Goal: Navigation & Orientation: Find specific page/section

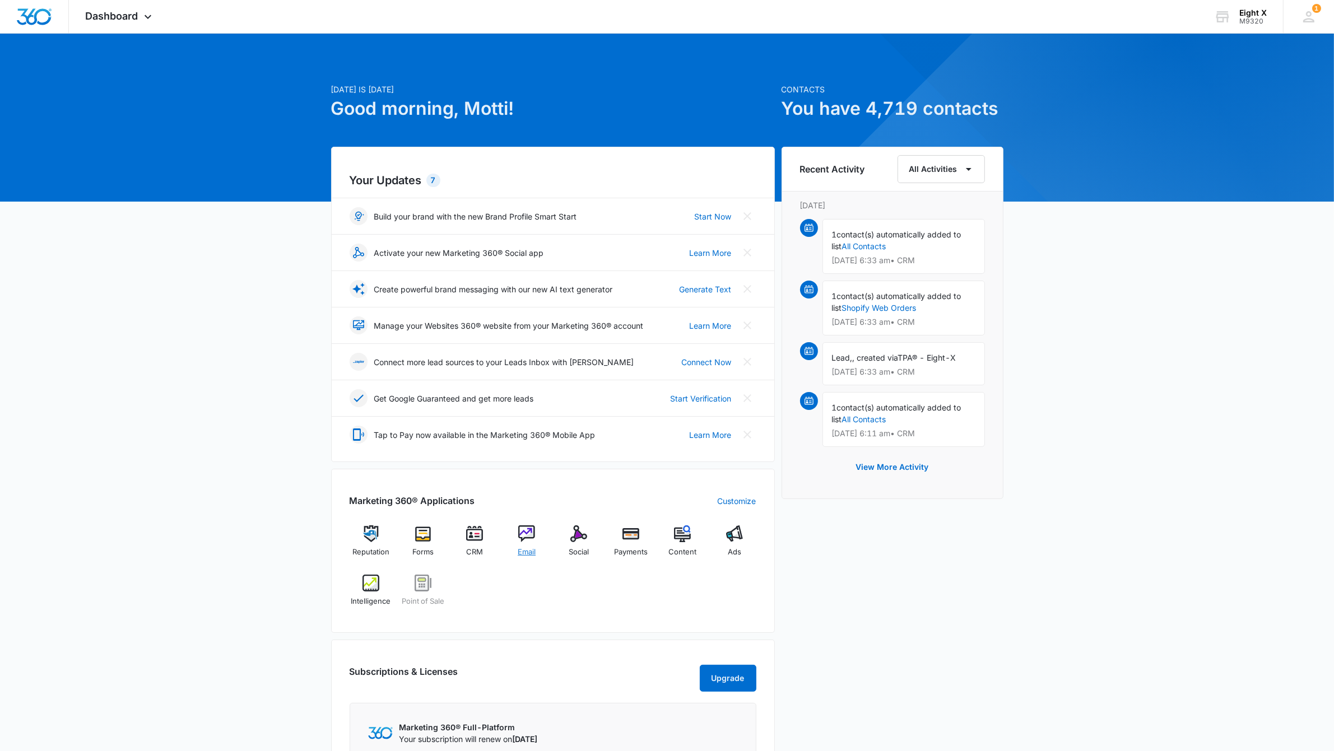
click at [539, 546] on div "Email" at bounding box center [526, 545] width 43 height 40
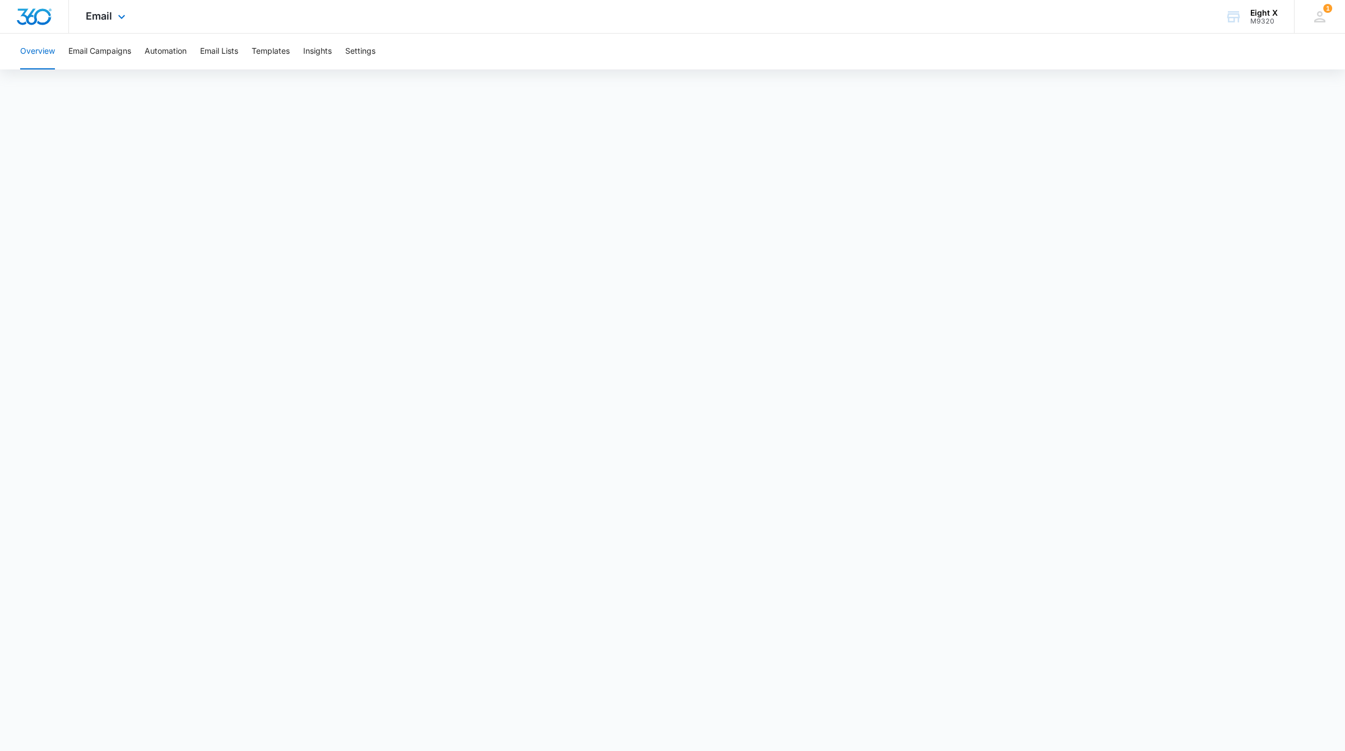
click at [36, 18] on img "Dashboard" at bounding box center [34, 16] width 36 height 17
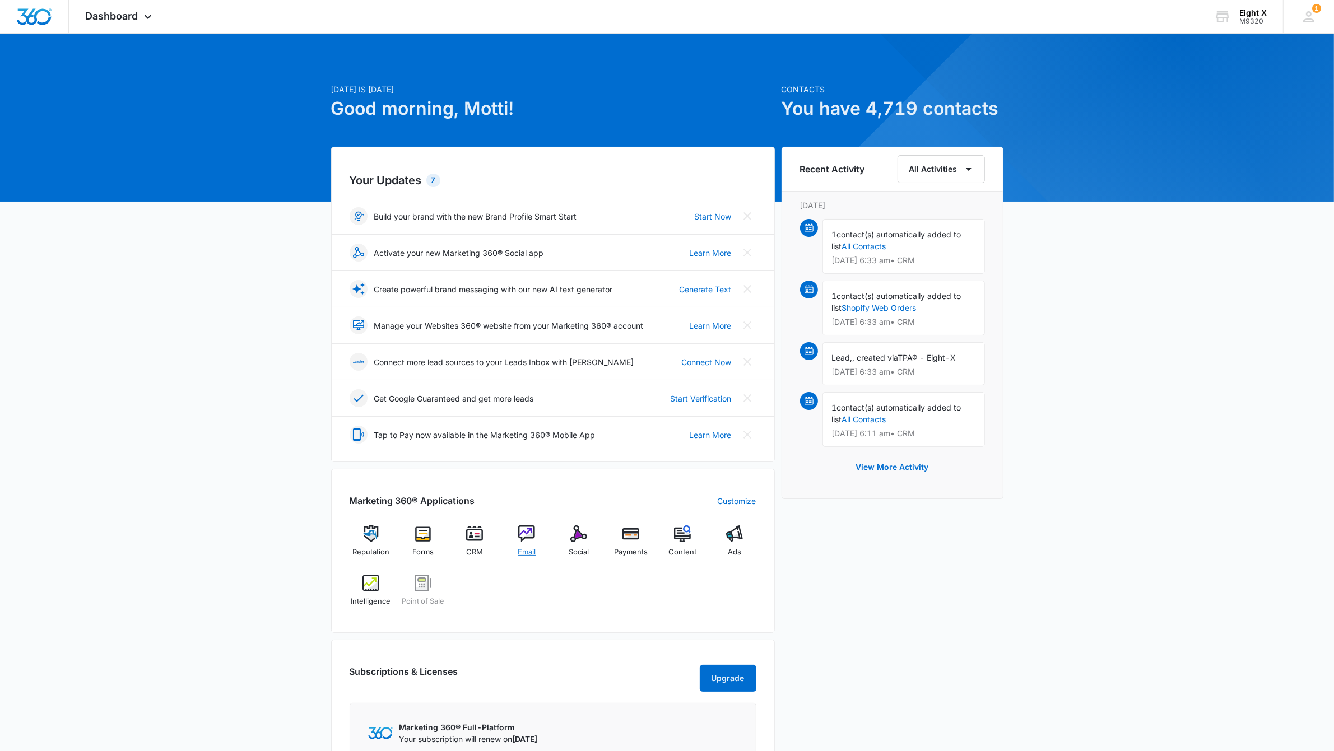
click at [527, 541] on img at bounding box center [526, 533] width 17 height 17
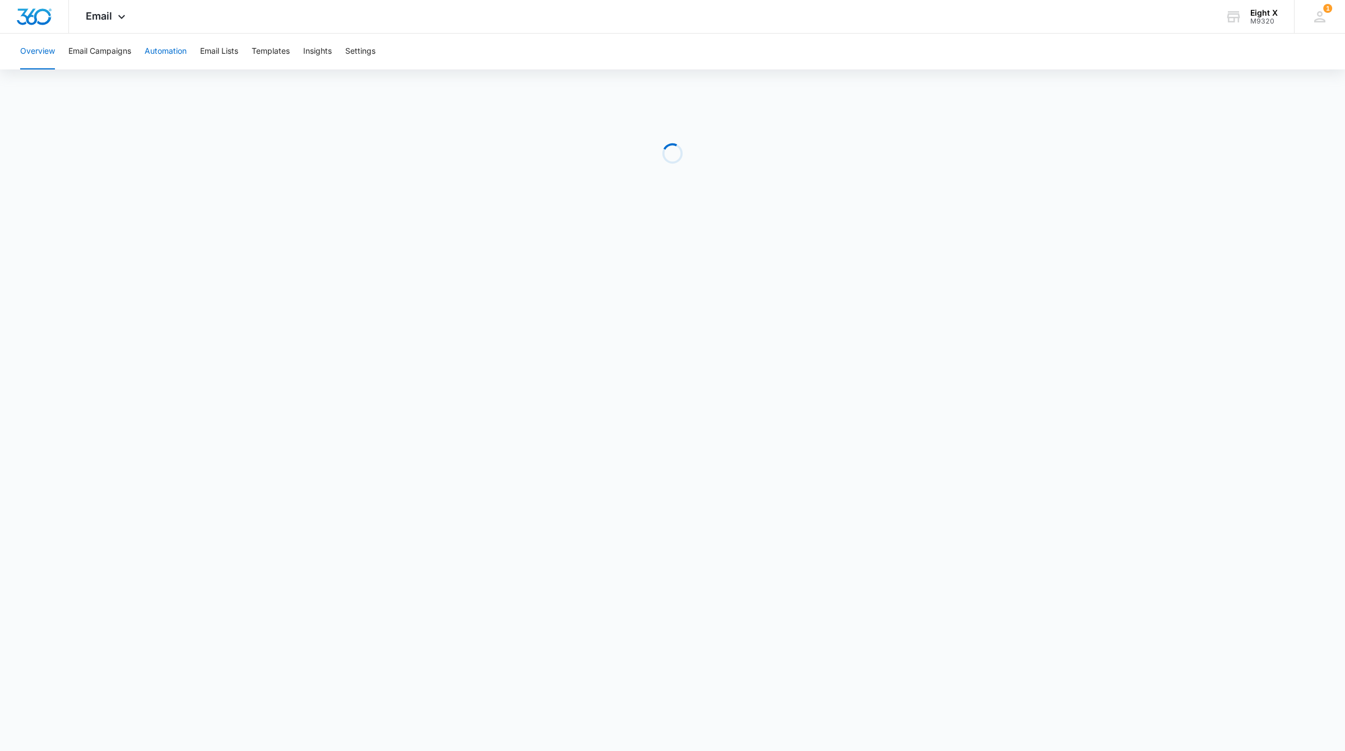
click at [162, 49] on button "Automation" at bounding box center [166, 52] width 42 height 36
click at [139, 52] on div "Overview Email Campaigns Automation Email Lists Templates Insights Settings" at bounding box center [629, 52] width 1233 height 36
click at [113, 59] on button "Email Campaigns" at bounding box center [99, 52] width 63 height 36
click at [216, 54] on button "Email Lists" at bounding box center [219, 52] width 38 height 36
click at [26, 16] on img "Dashboard" at bounding box center [34, 16] width 36 height 17
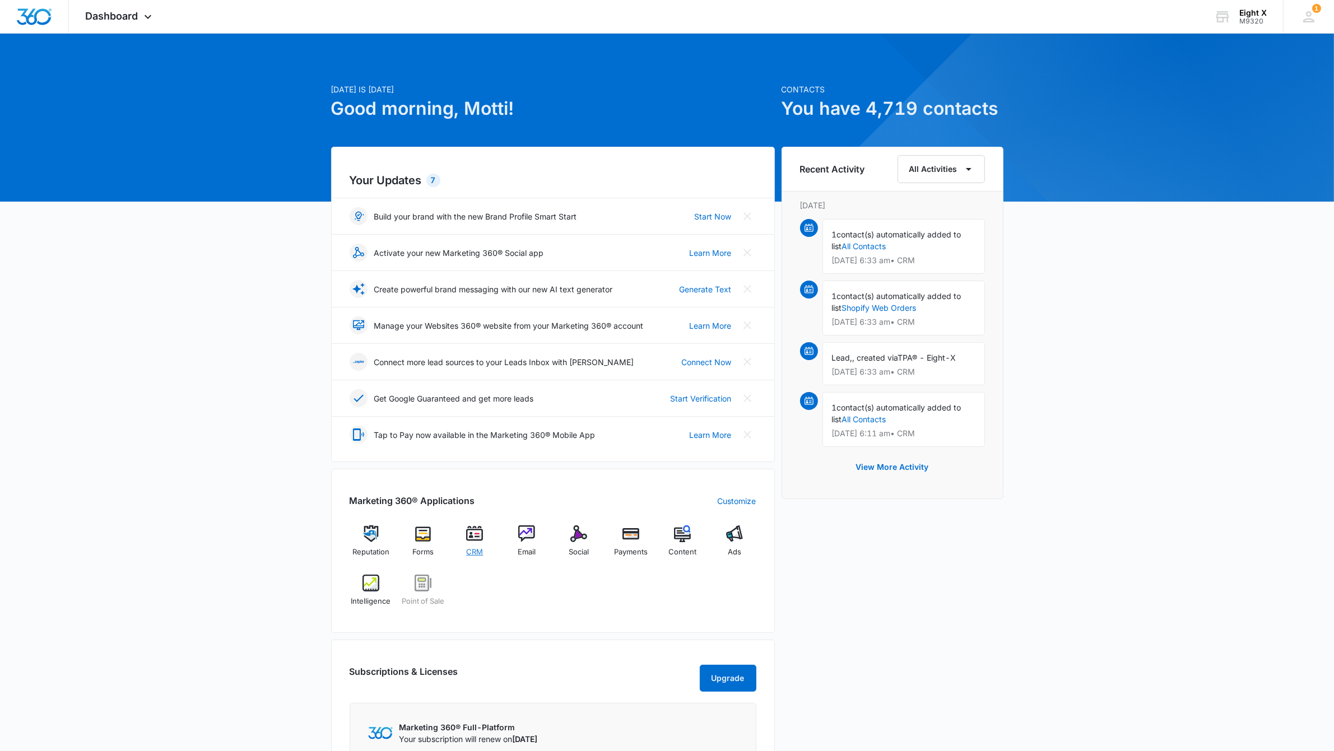
click at [478, 539] on img at bounding box center [474, 533] width 17 height 17
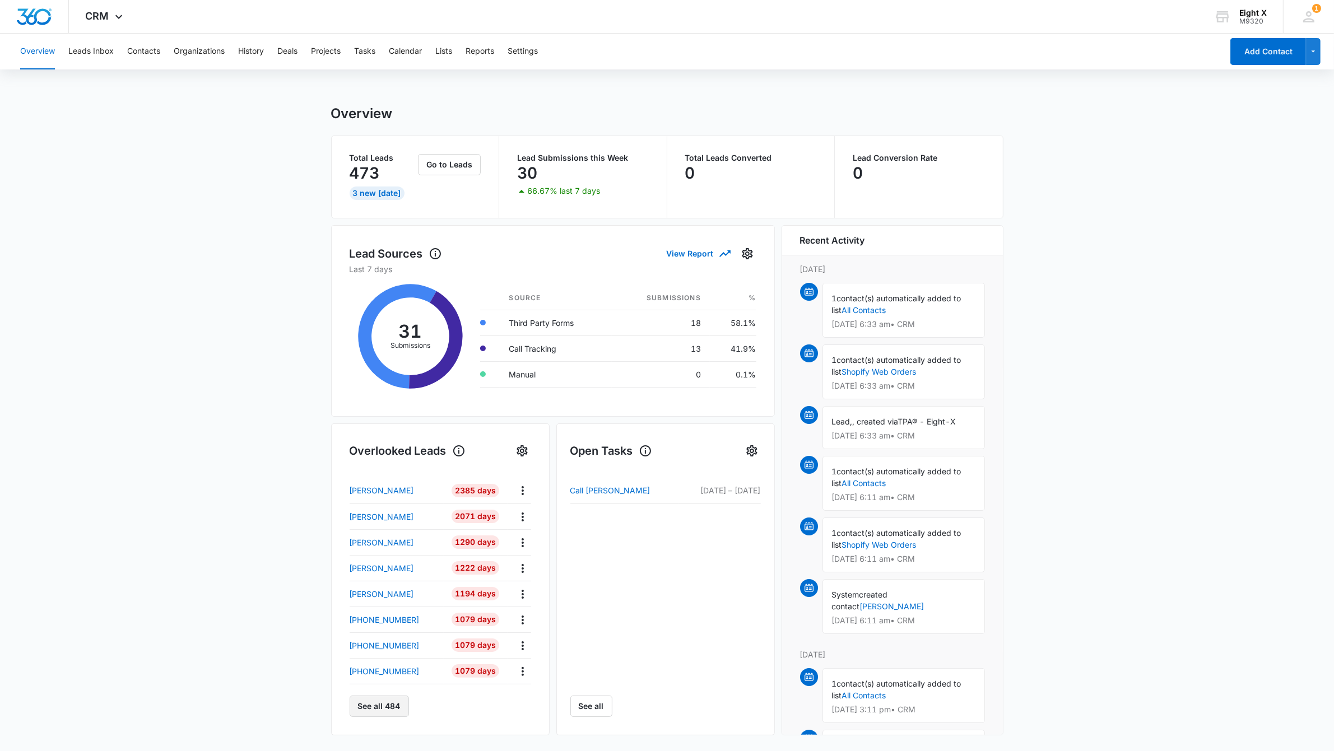
click at [397, 710] on button "See all 484" at bounding box center [379, 706] width 59 height 21
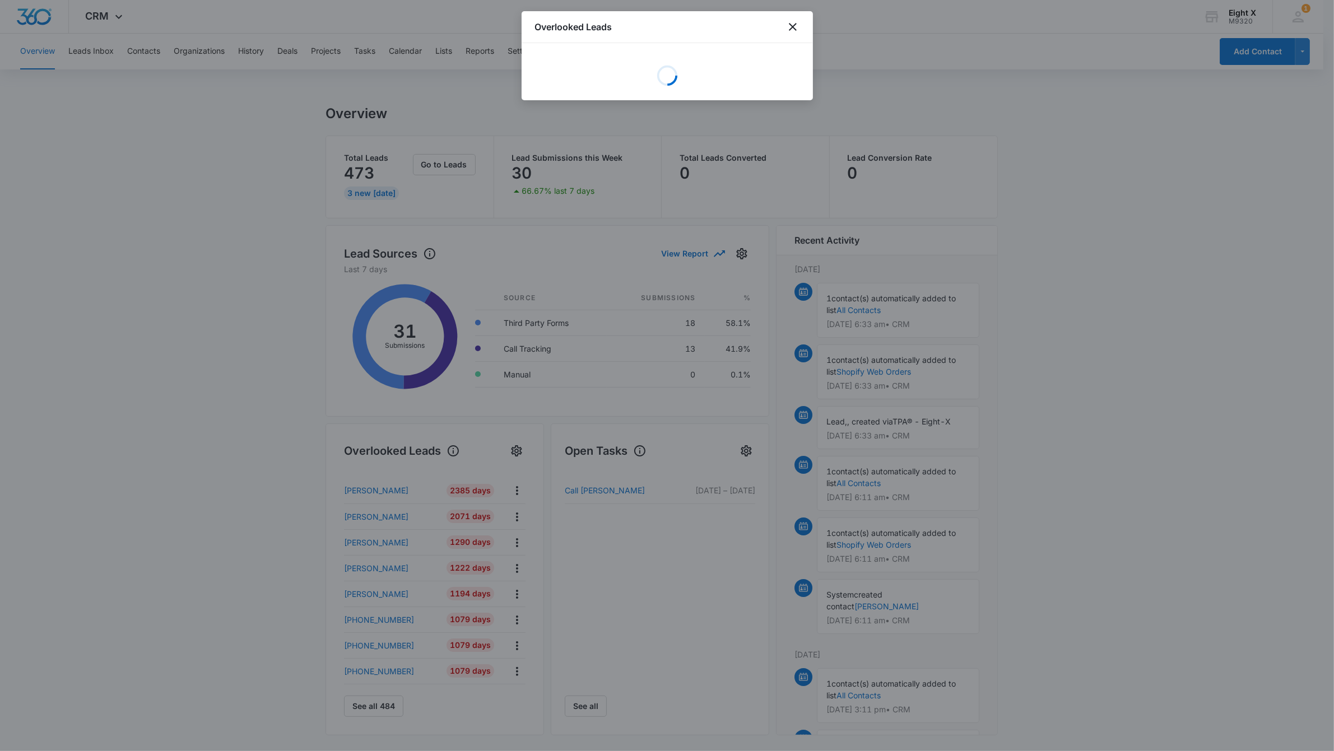
click at [1113, 497] on div at bounding box center [667, 375] width 1334 height 751
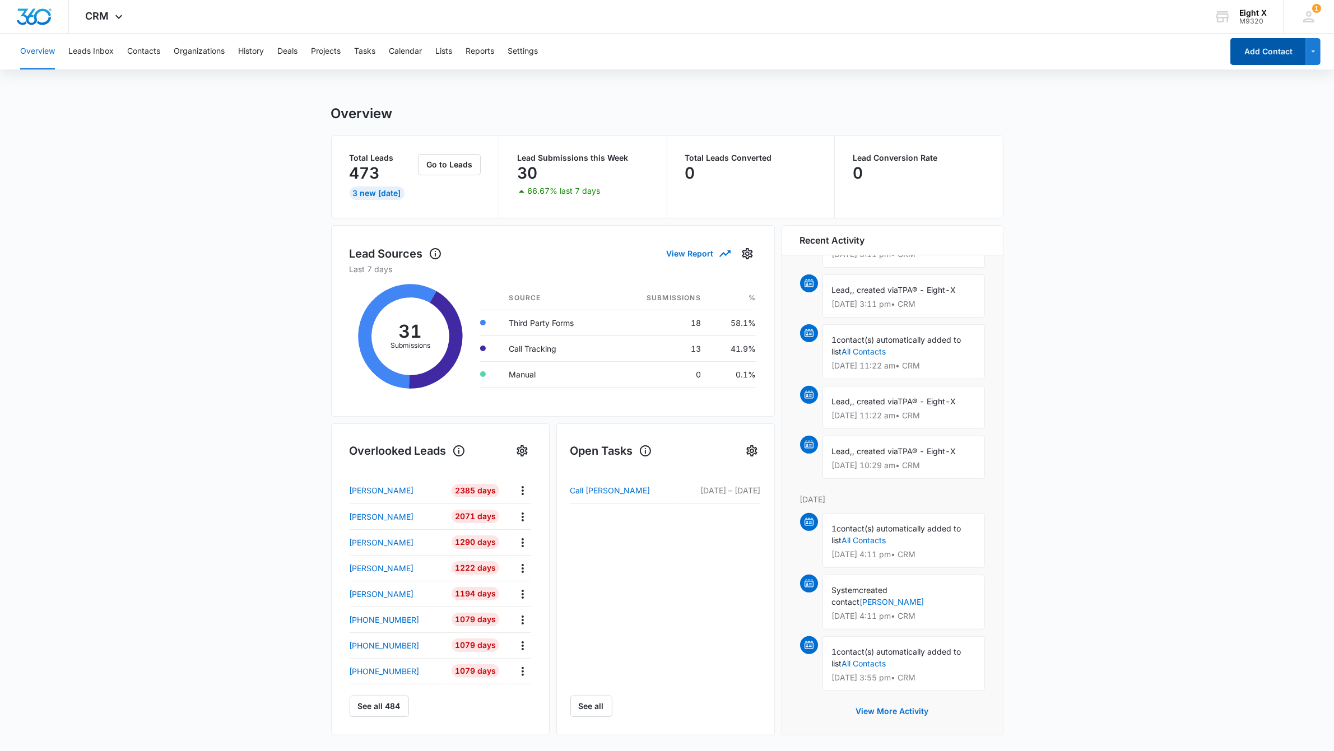
click at [1276, 52] on button "Add Contact" at bounding box center [1268, 51] width 76 height 27
